Goal: Book appointment/travel/reservation

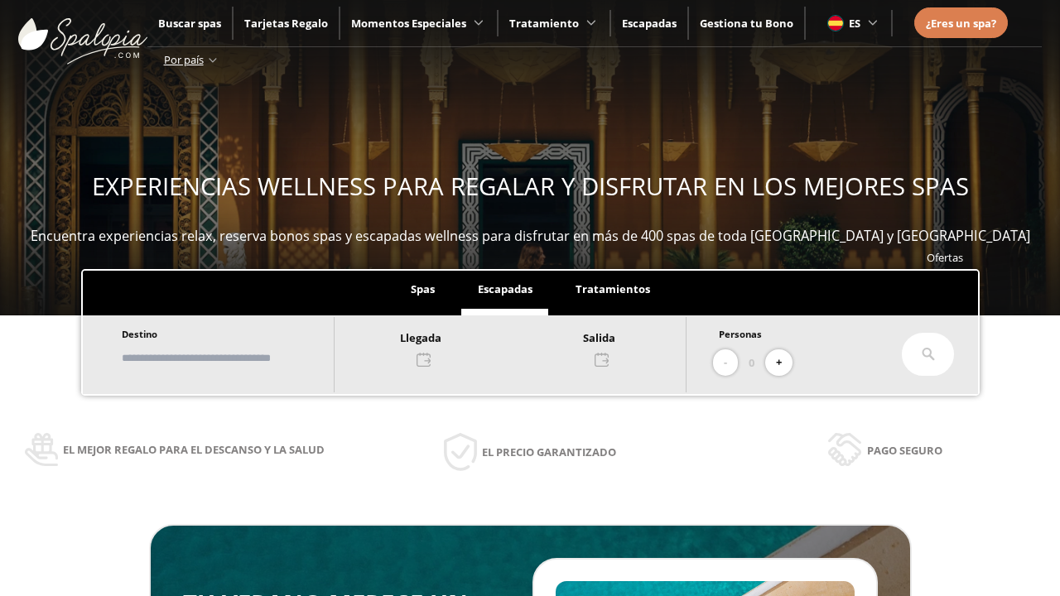
click at [234, 358] on input "text" at bounding box center [220, 358] width 206 height 29
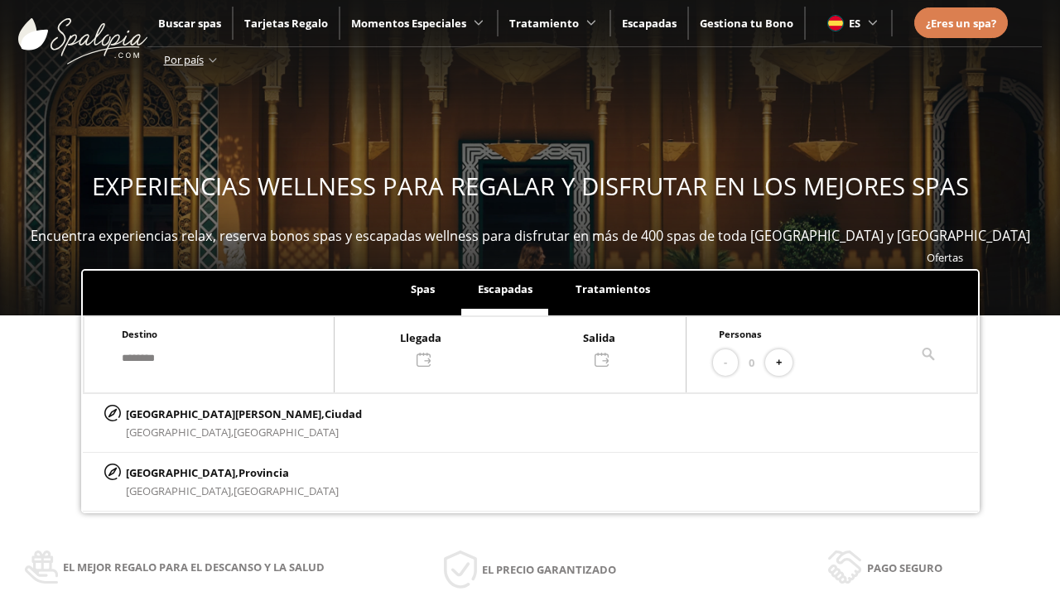
click at [527, 347] on div at bounding box center [510, 348] width 351 height 40
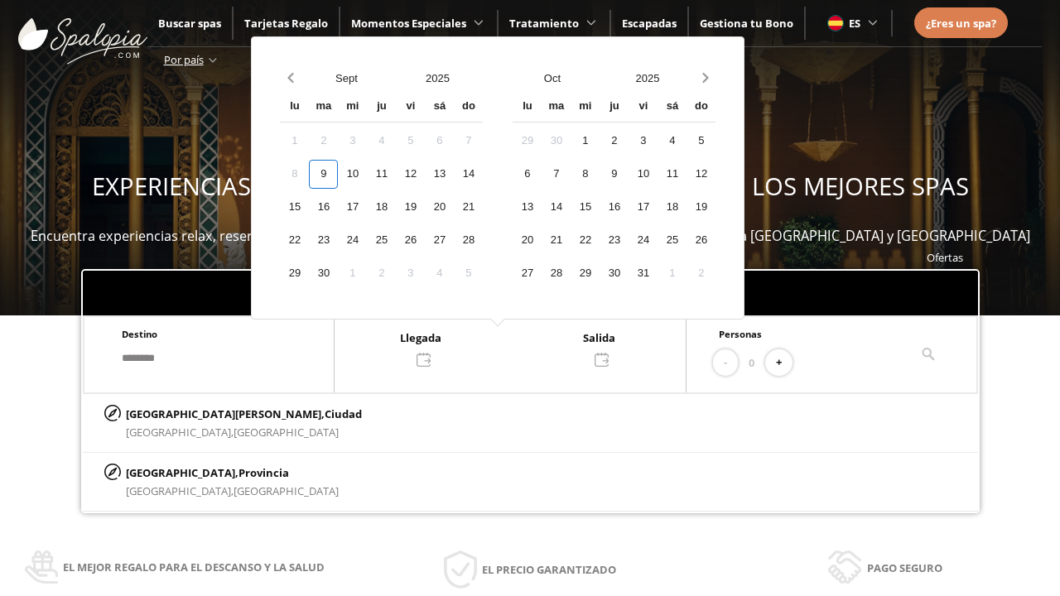
click at [396, 174] on div "11" at bounding box center [381, 174] width 29 height 29
click at [425, 174] on div "12" at bounding box center [410, 174] width 29 height 29
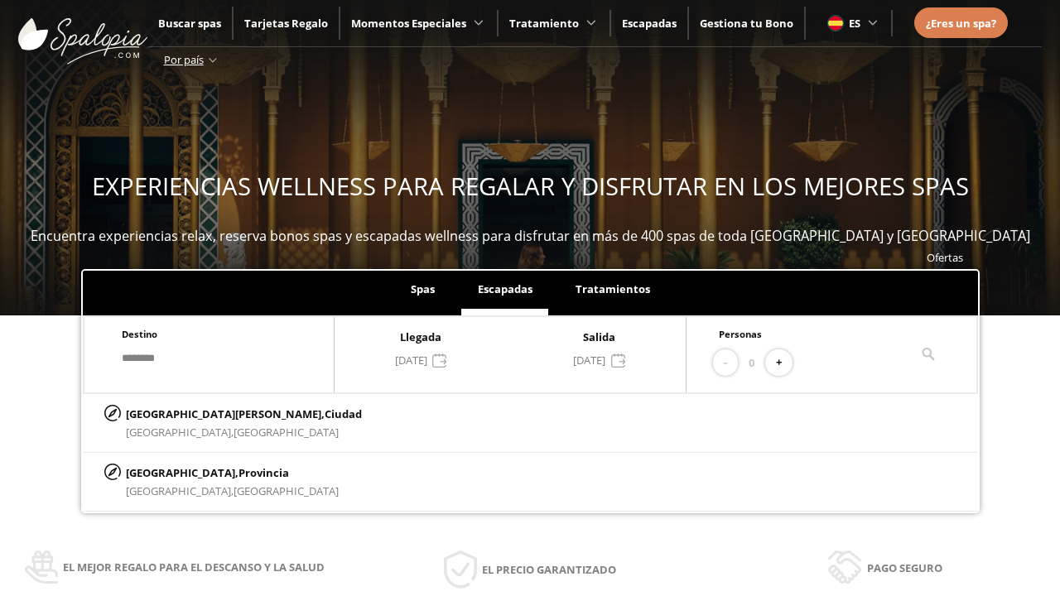
click at [784, 363] on button "+" at bounding box center [778, 362] width 27 height 27
click at [208, 413] on p "[GEOGRAPHIC_DATA][PERSON_NAME], [GEOGRAPHIC_DATA]" at bounding box center [244, 414] width 236 height 18
type input "**********"
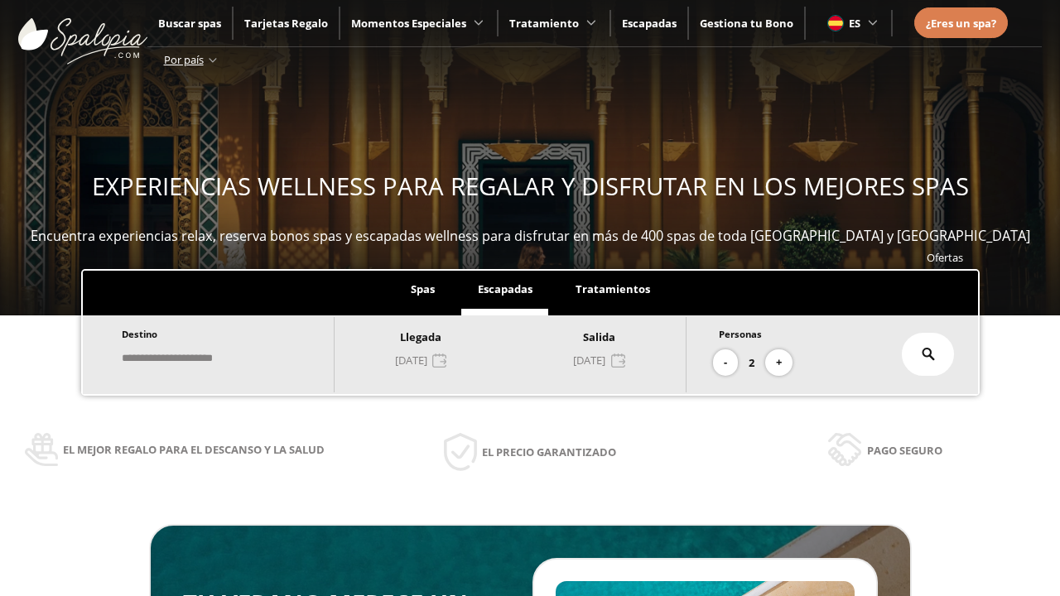
click at [928, 354] on icon at bounding box center [928, 354] width 13 height 13
